Goal: Task Accomplishment & Management: Use online tool/utility

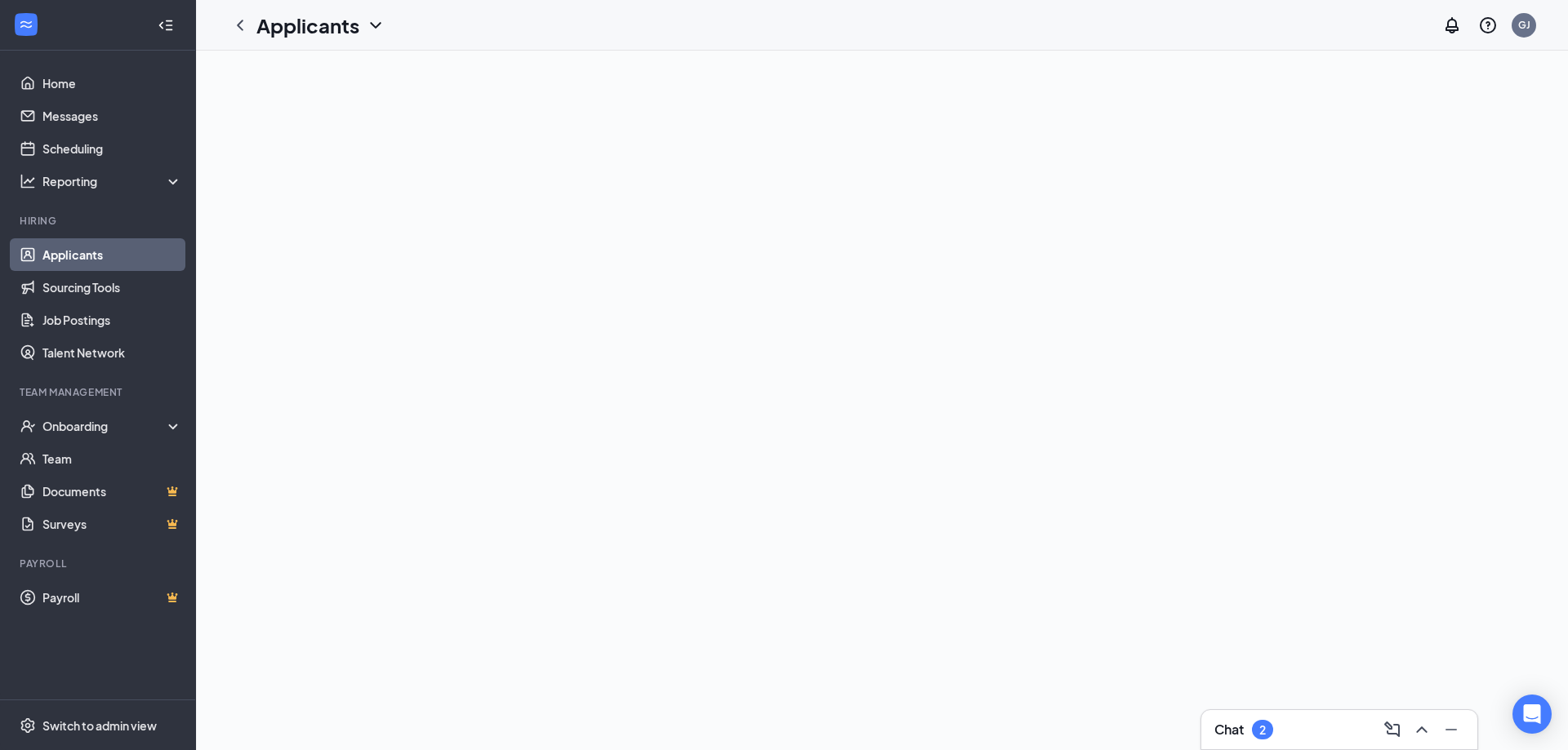
click at [1420, 730] on button at bounding box center [1421, 729] width 26 height 26
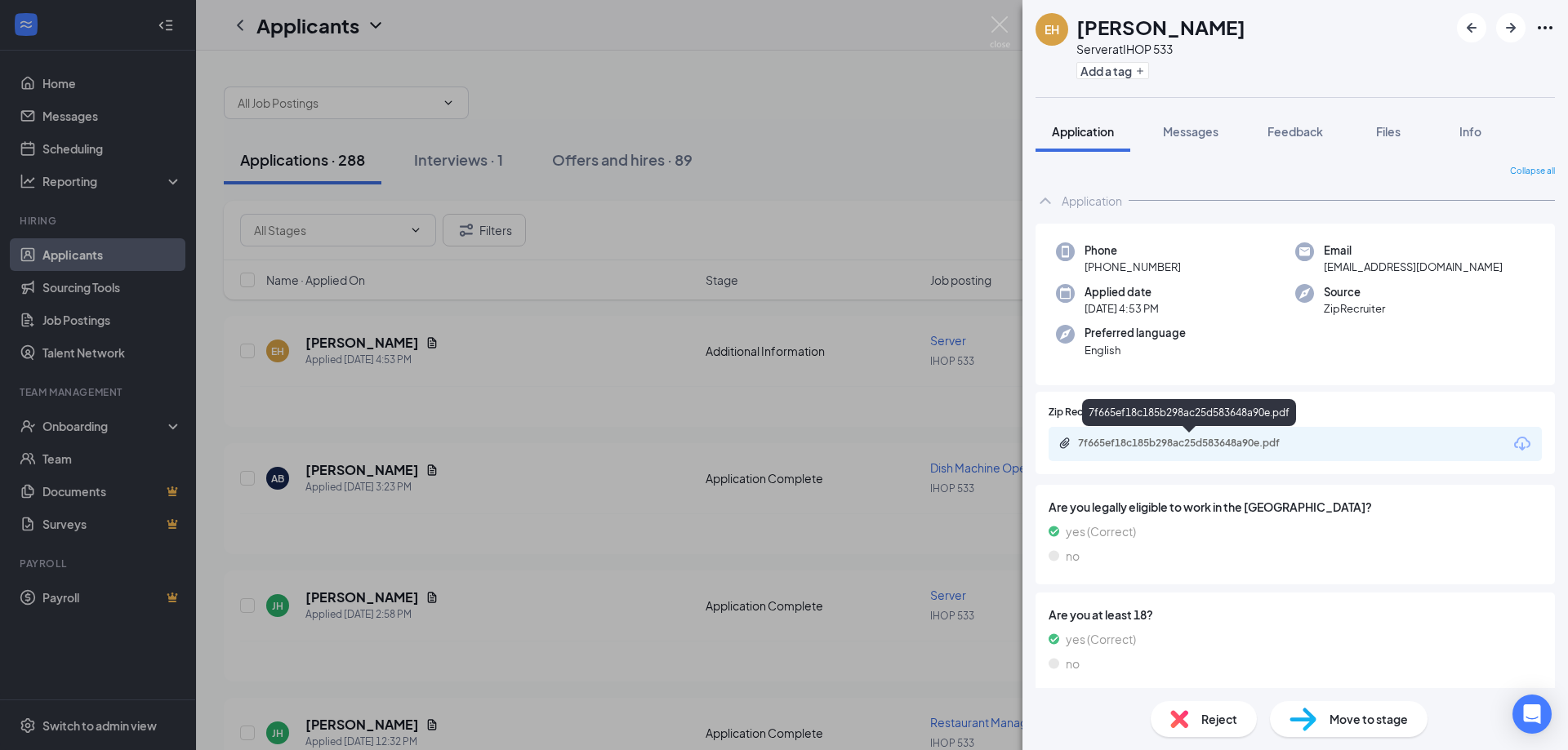
click at [1247, 443] on div "7f665ef18c185b298ac25d583648a90e.pdf" at bounding box center [1192, 443] width 229 height 14
click at [1007, 16] on img at bounding box center [1000, 32] width 21 height 32
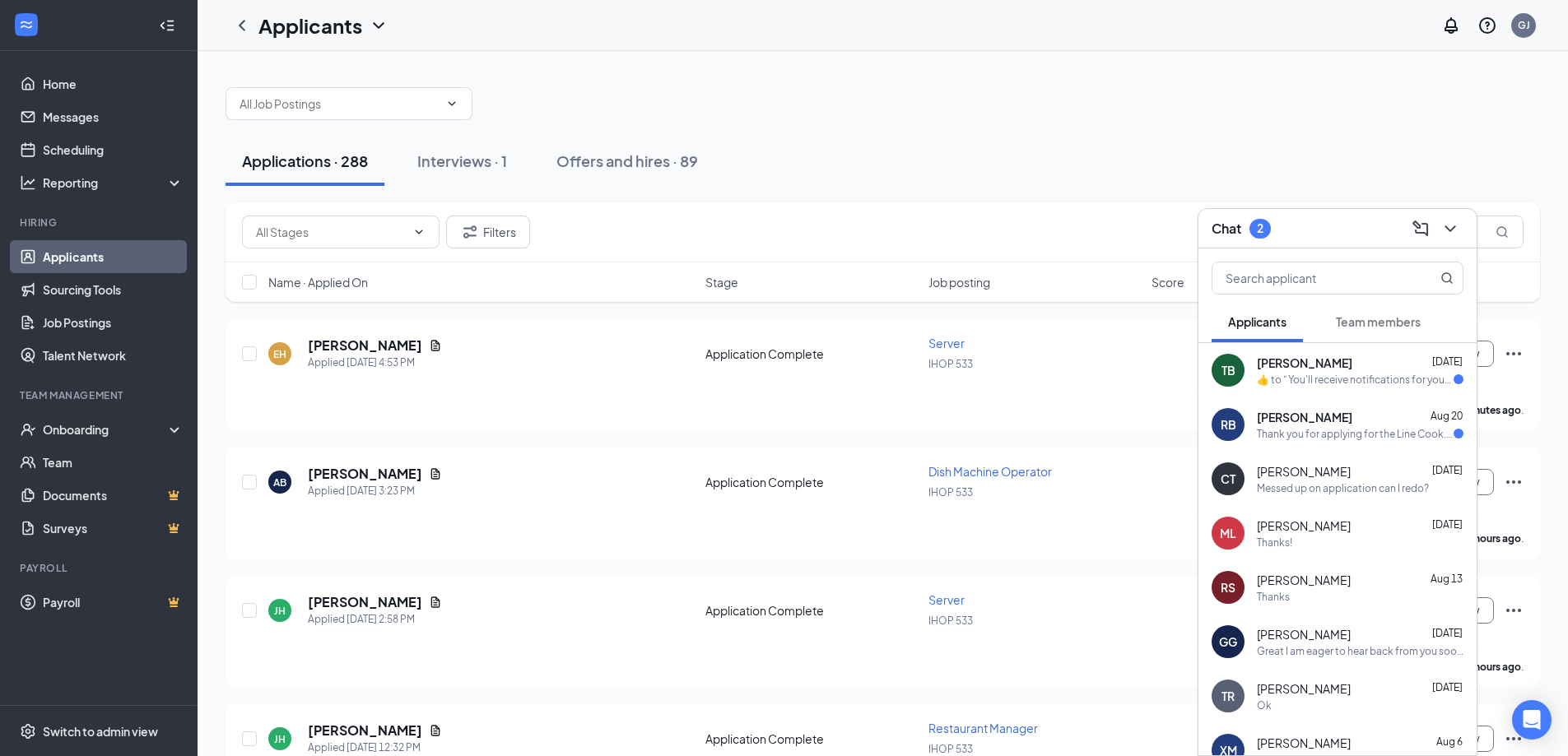
click at [1385, 427] on div "Thank you for applying for the Line Cook. We will review your application and w…" at bounding box center [1356, 434] width 197 height 14
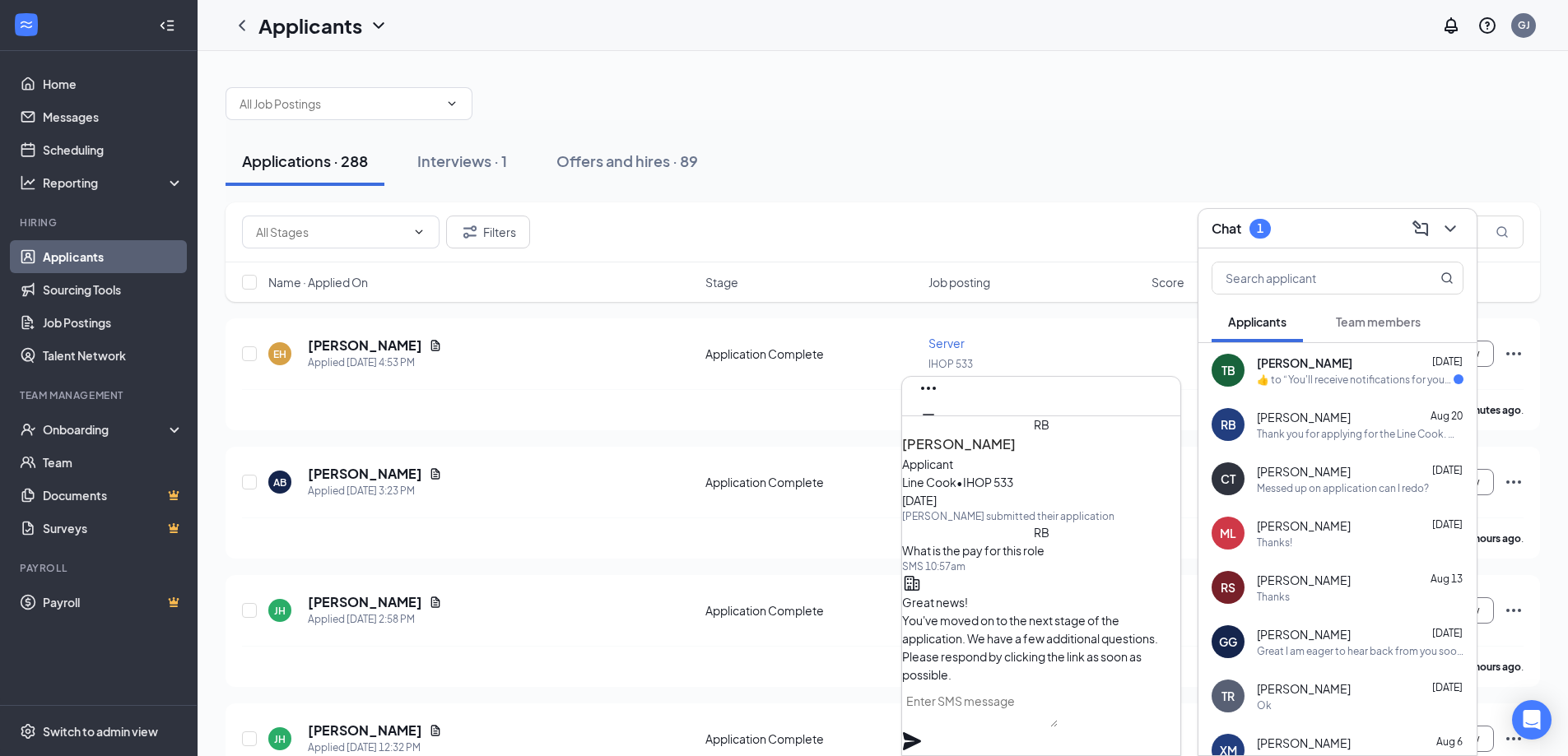
scroll to position [-417, 0]
click at [939, 431] on icon "Cross" at bounding box center [929, 441] width 20 height 20
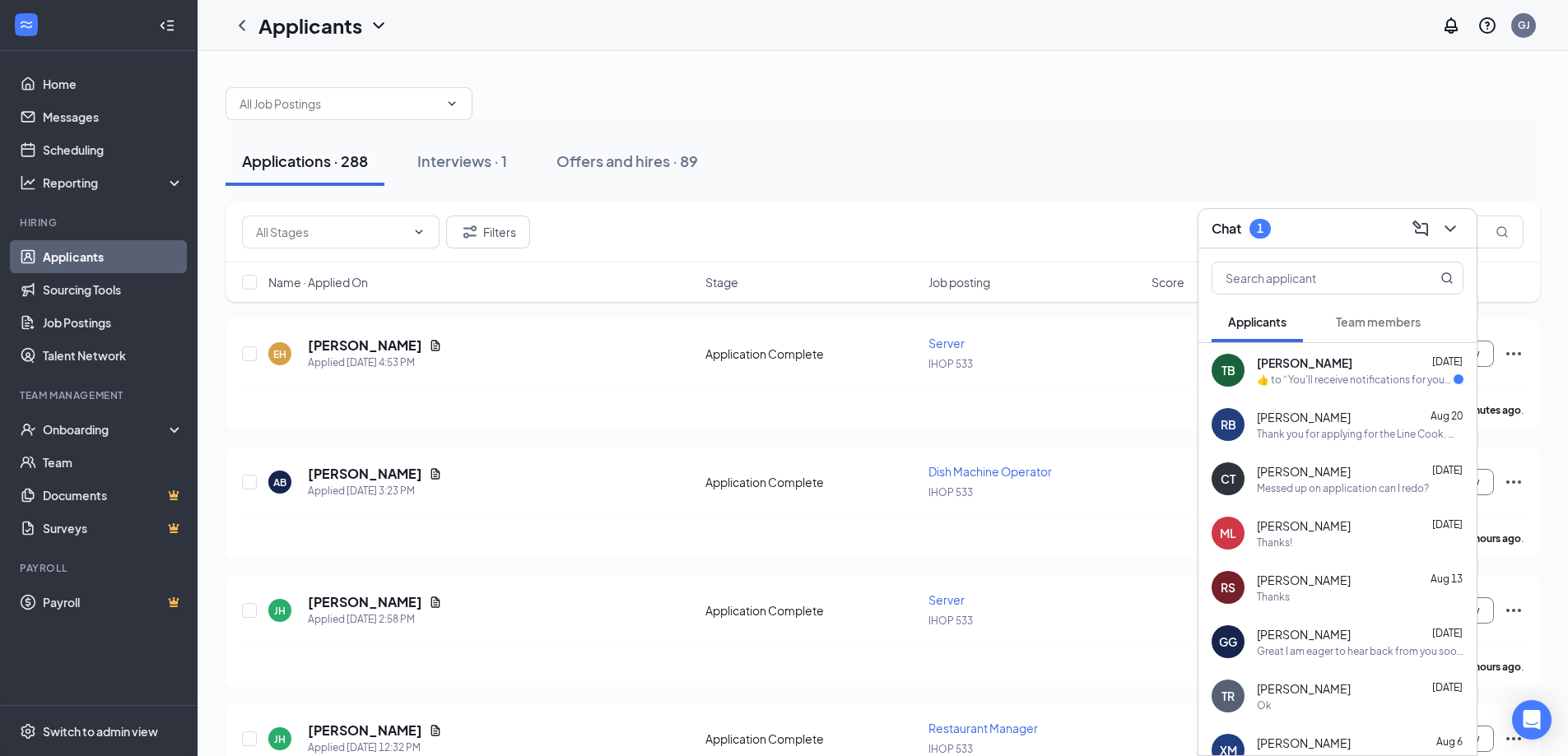
click at [1305, 378] on div "​👍​ to “ You'll receive notifications for your application for Cook at IHOP fro…" at bounding box center [1356, 379] width 197 height 14
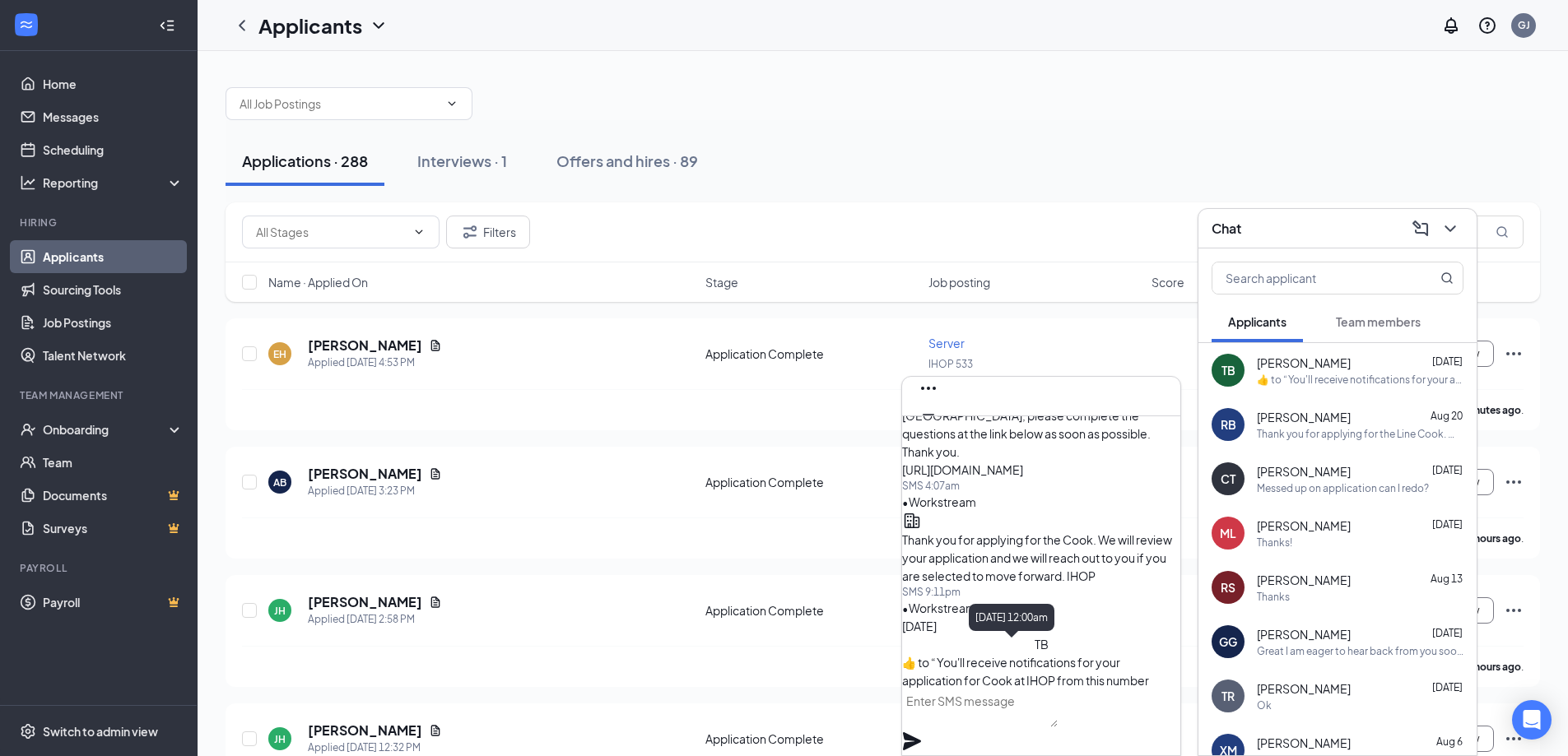
scroll to position [0, 0]
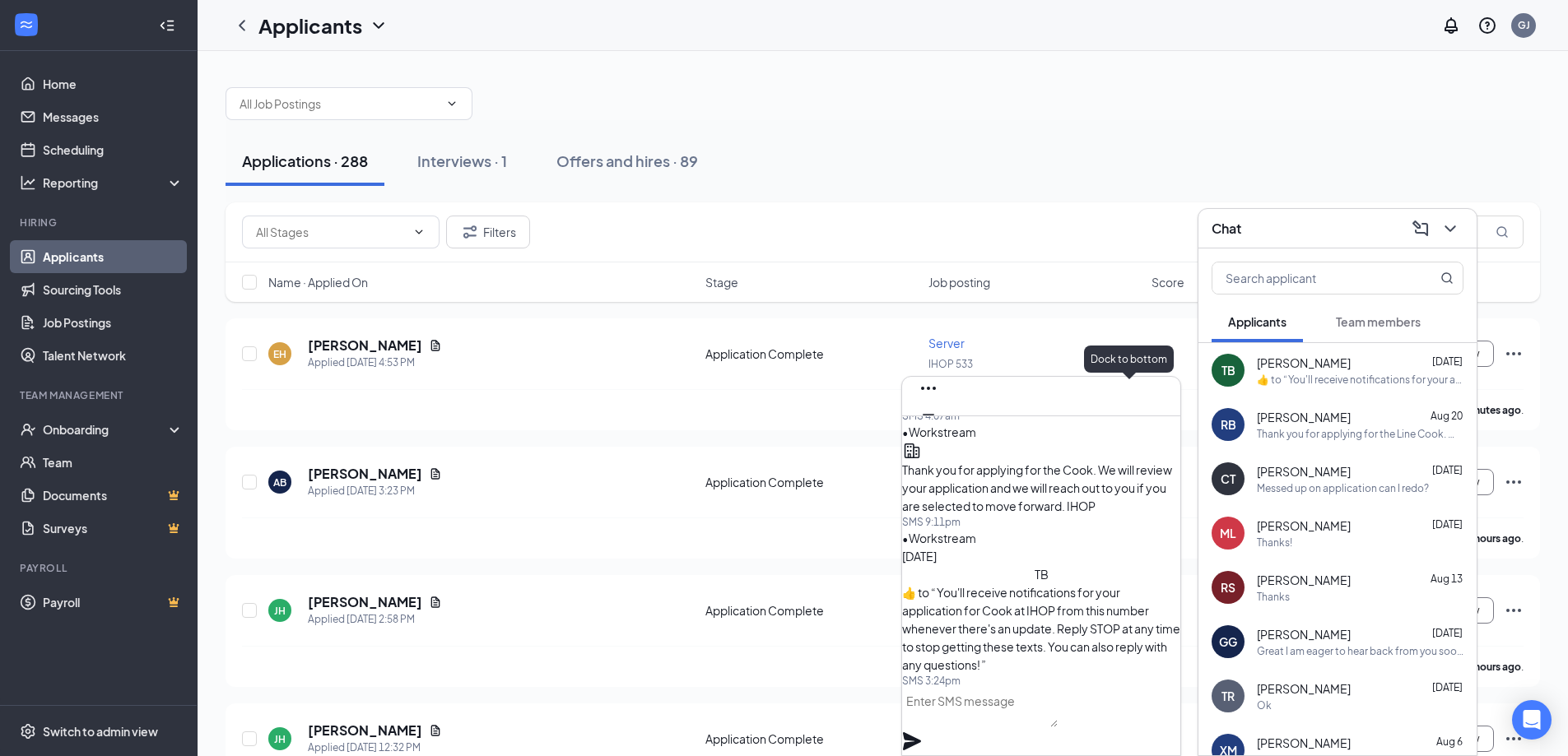
click at [939, 405] on icon "Minimize" at bounding box center [929, 415] width 20 height 20
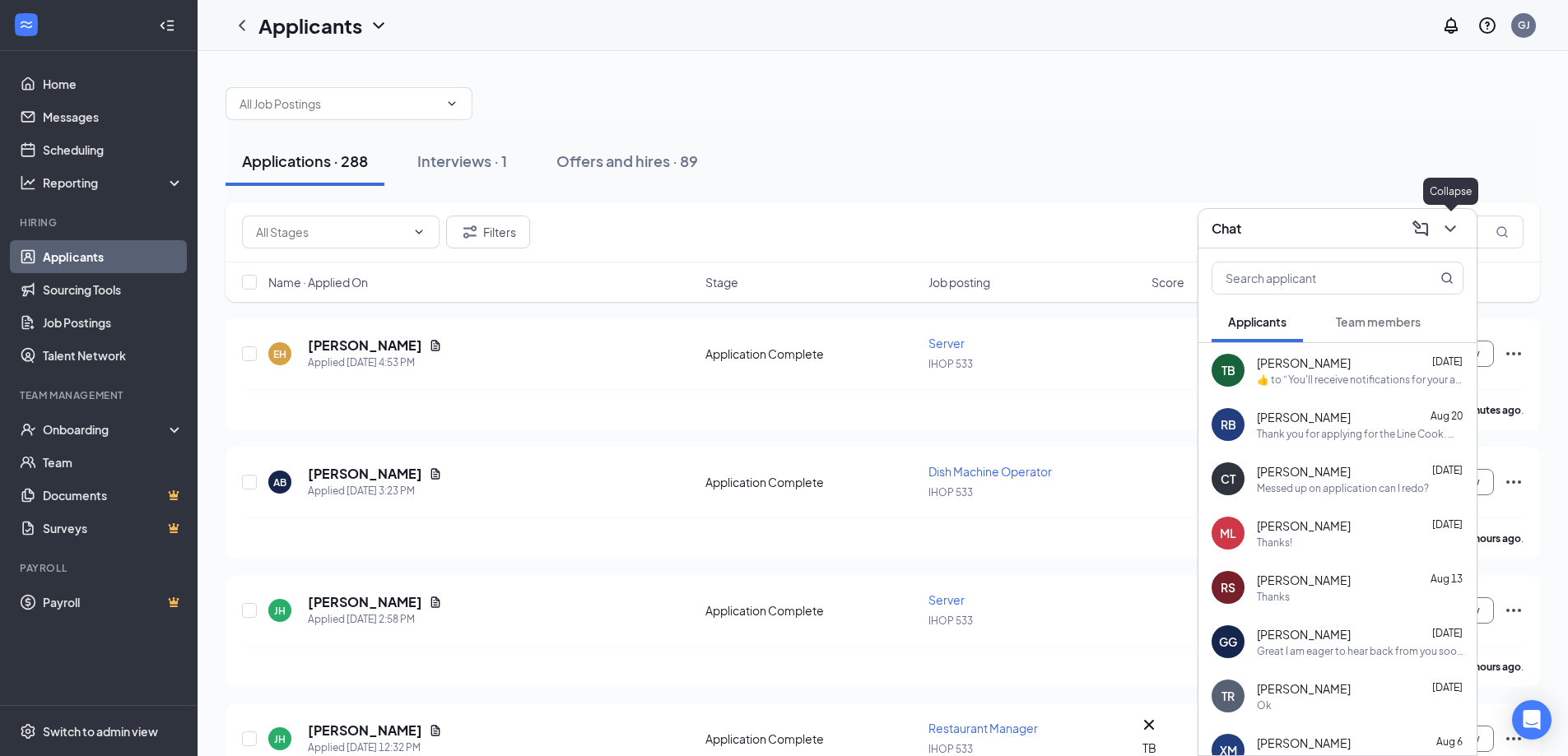
click at [1455, 234] on icon "ChevronDown" at bounding box center [1451, 229] width 20 height 20
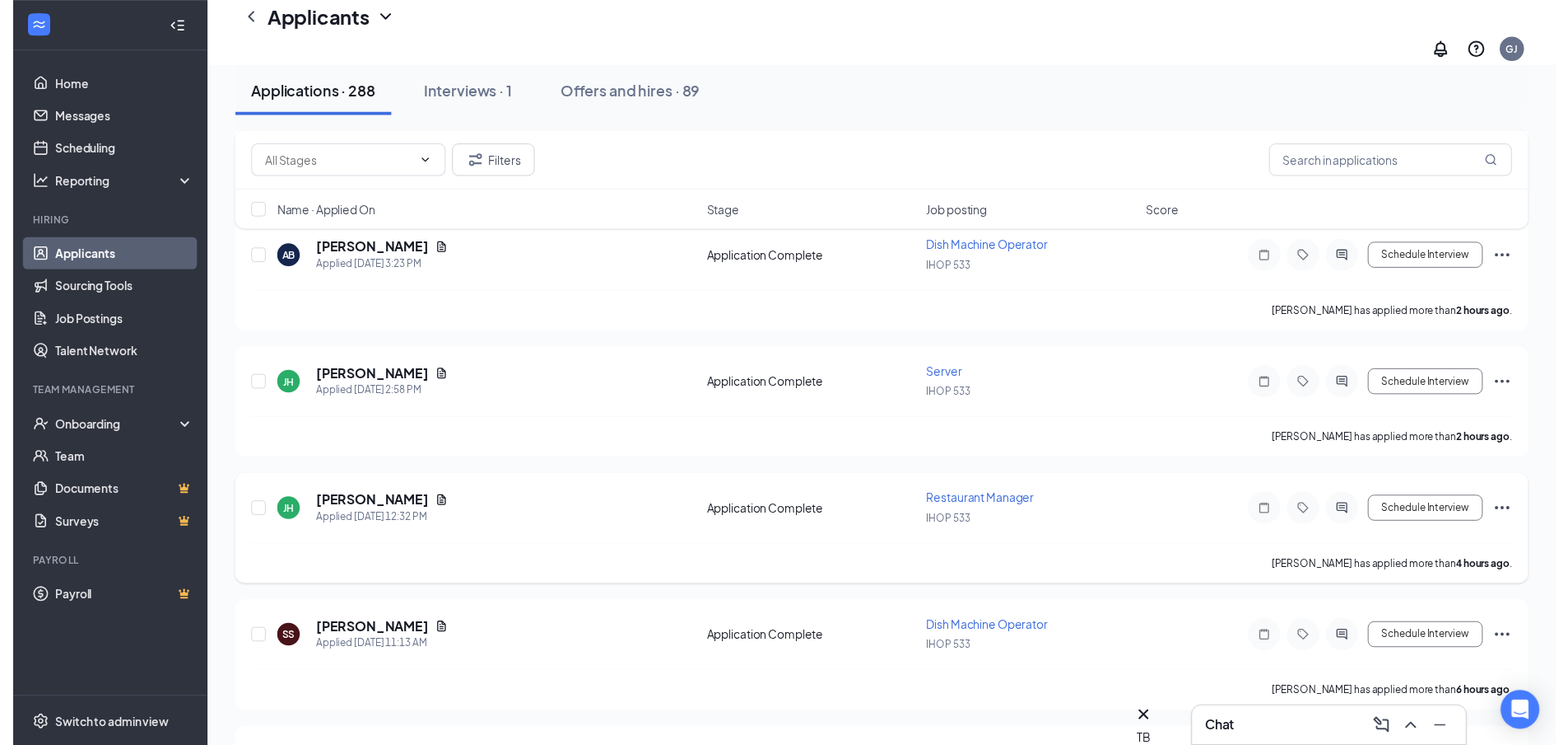
scroll to position [330, 0]
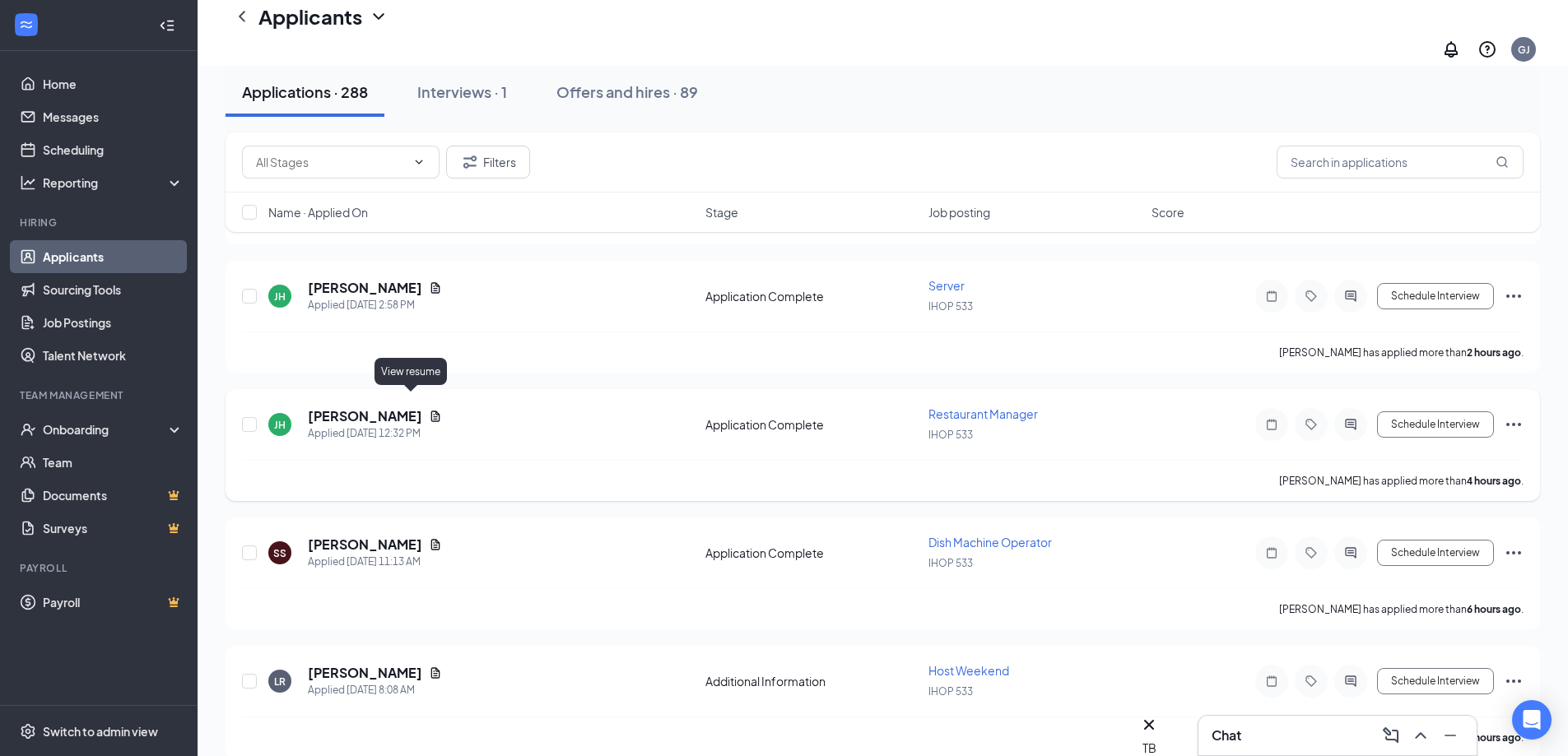
click at [431, 410] on icon "Document" at bounding box center [436, 416] width 9 height 11
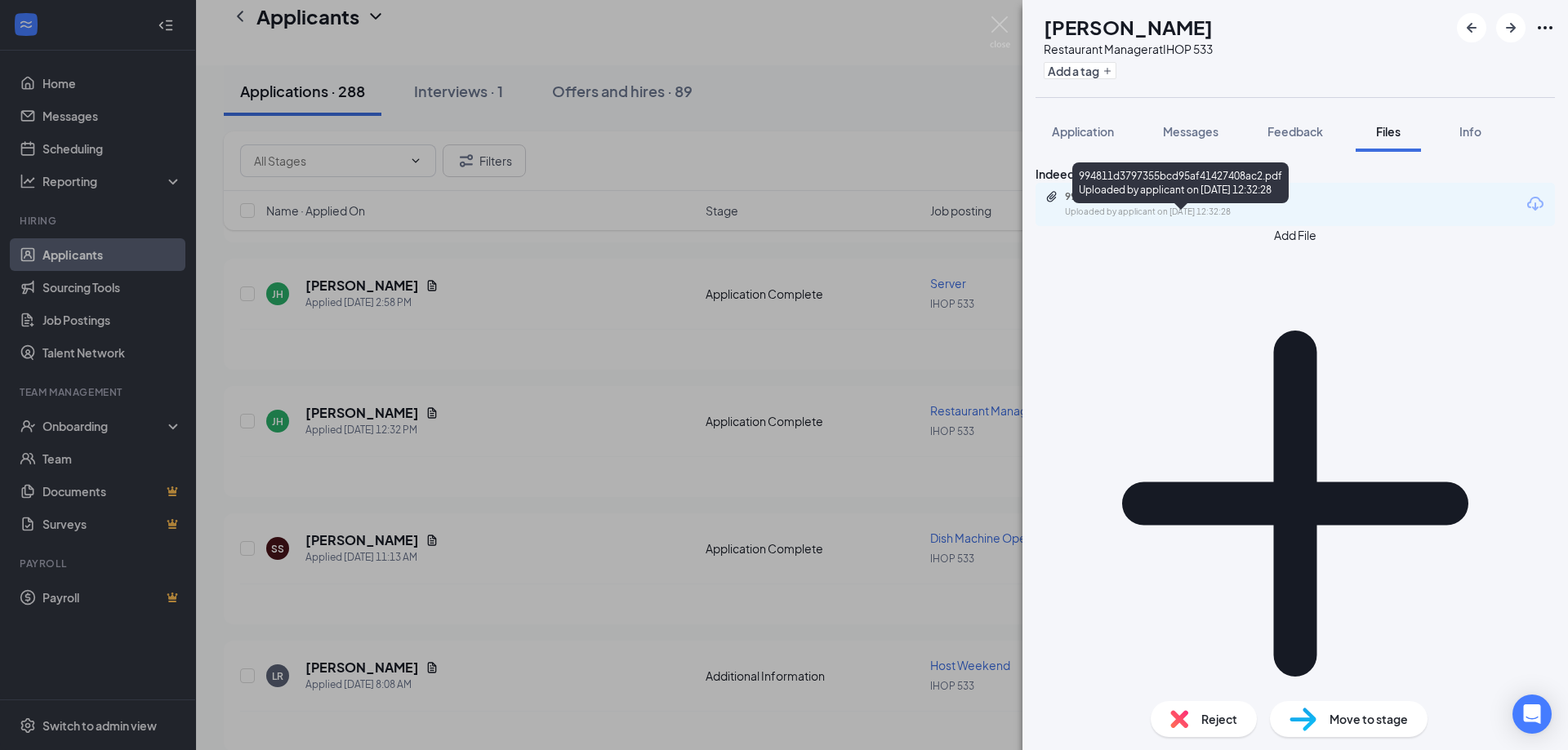
click at [1200, 203] on div "994811d3797355bcd95af41427408ac2.pdf" at bounding box center [1179, 196] width 229 height 14
click at [1005, 33] on img at bounding box center [1000, 32] width 21 height 32
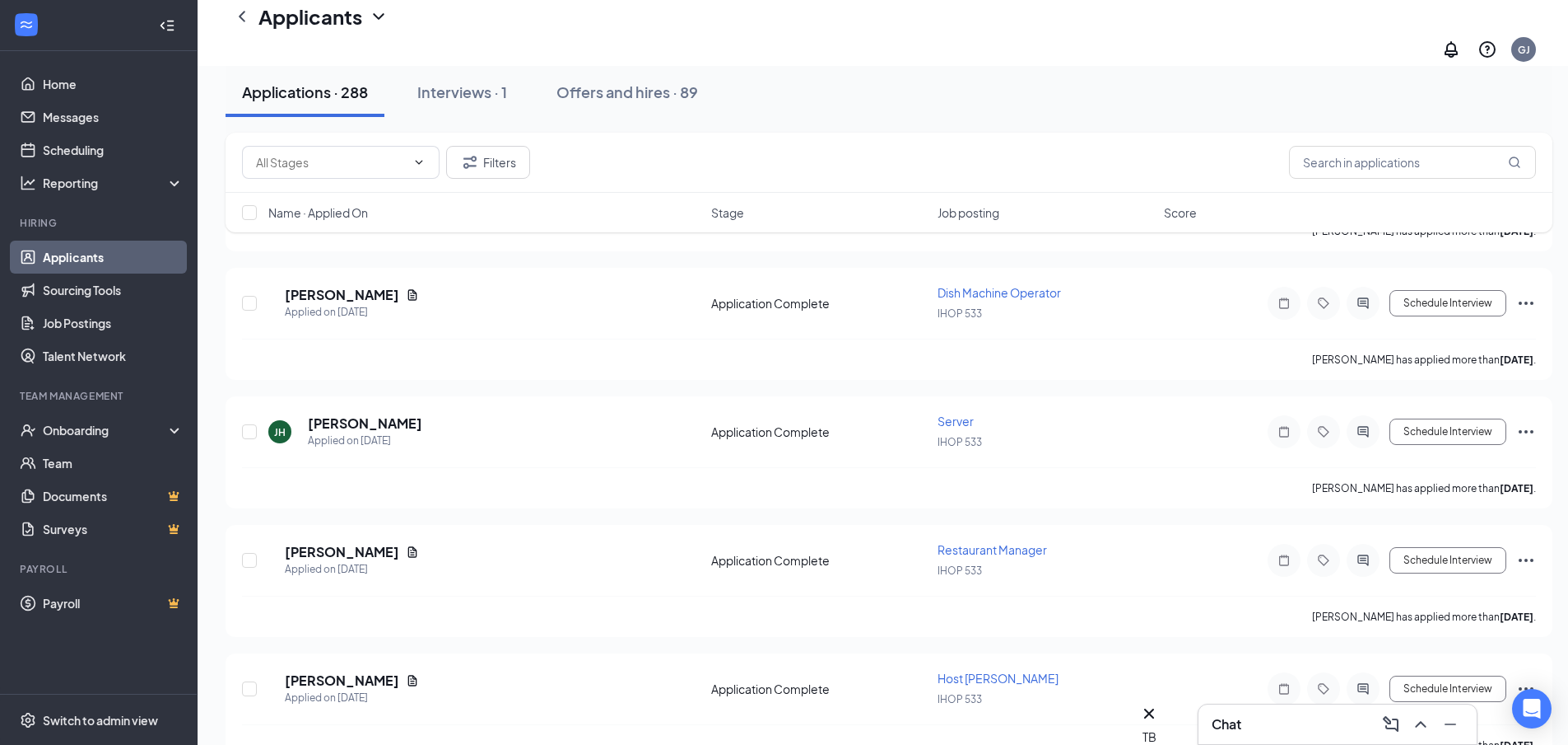
scroll to position [4614, 0]
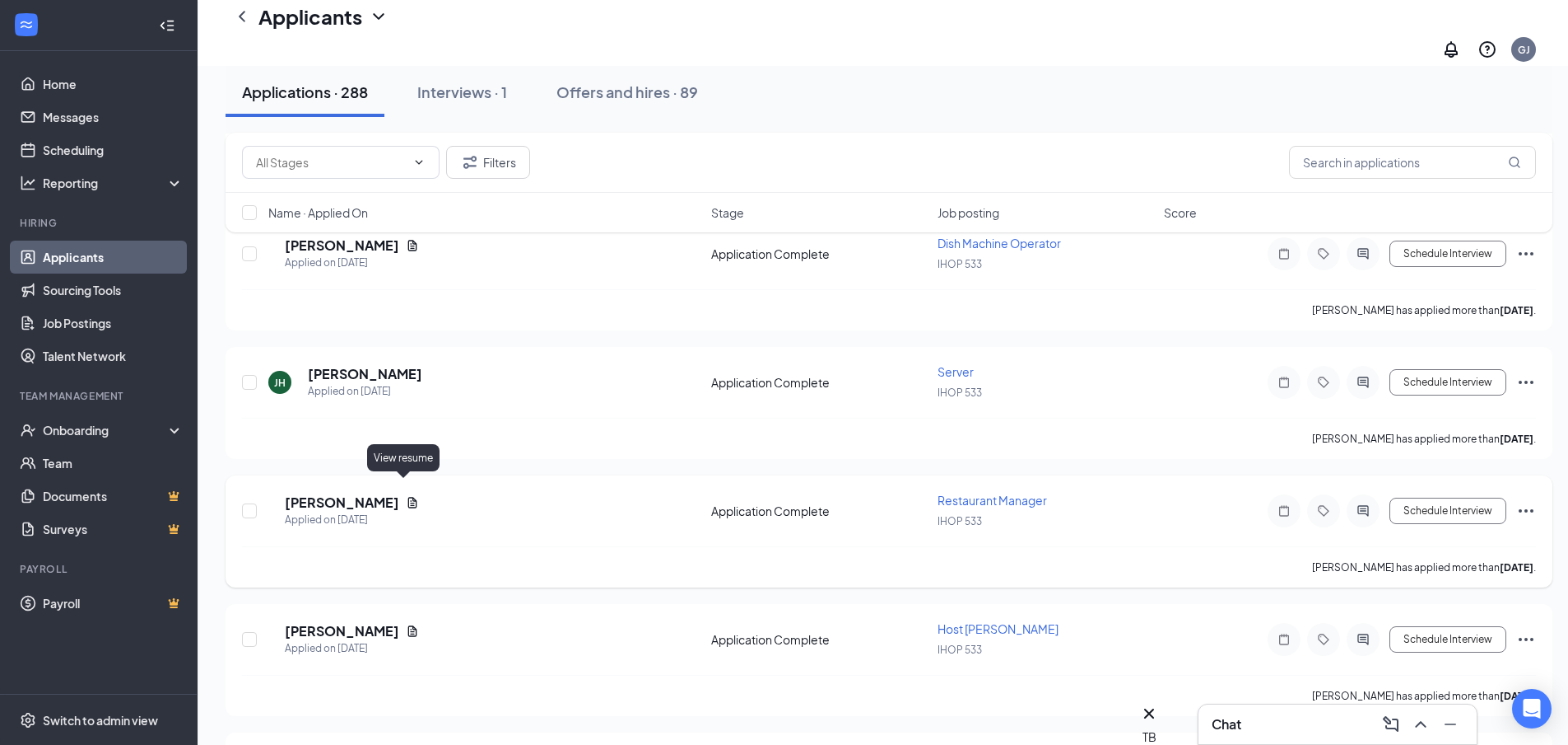
click at [406, 496] on icon "Document" at bounding box center [412, 502] width 14 height 14
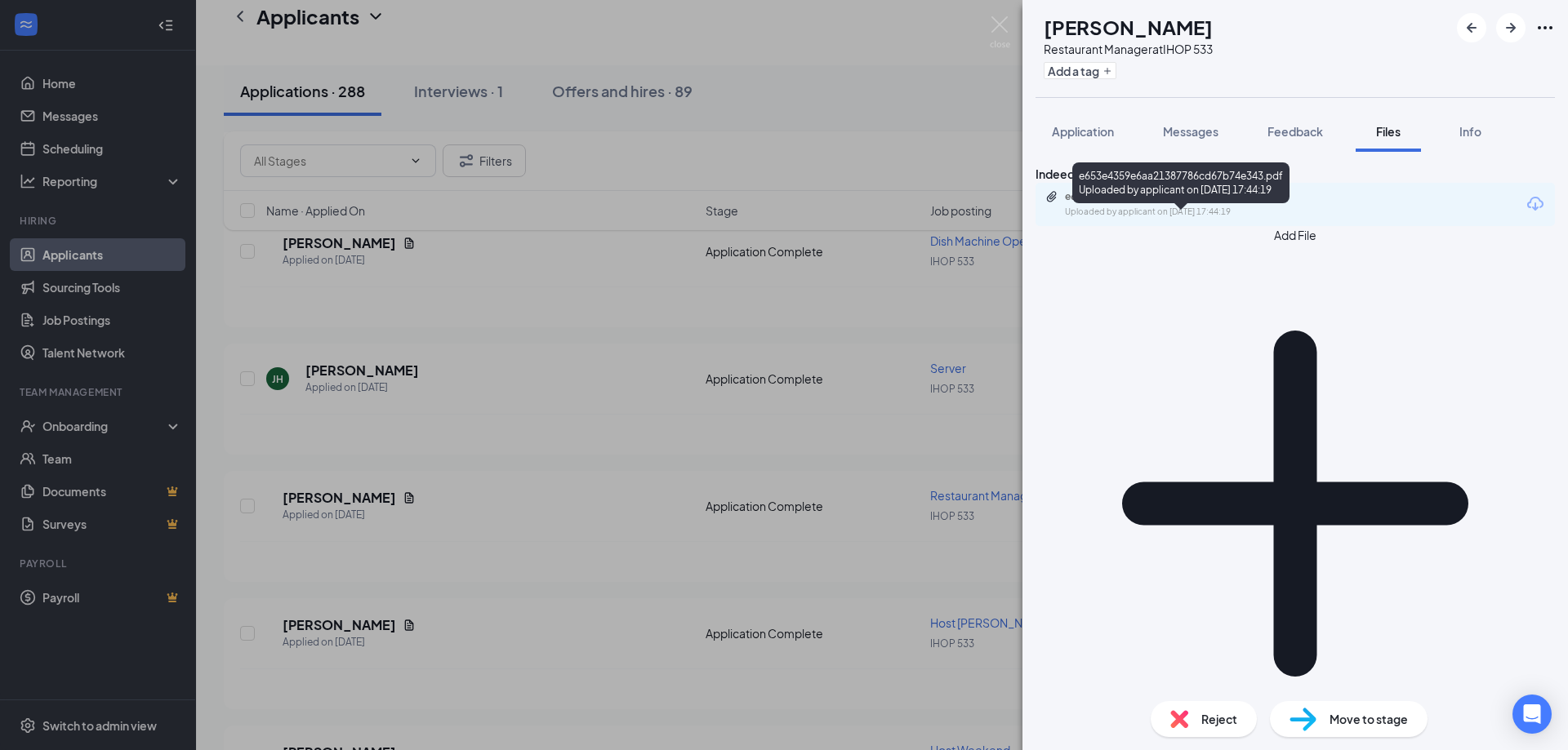
click at [1172, 203] on div "e653e4359e6aa21387786cd67b74e343.pdf" at bounding box center [1179, 196] width 229 height 14
click at [997, 23] on img at bounding box center [1000, 32] width 21 height 32
